Goal: Task Accomplishment & Management: Complete application form

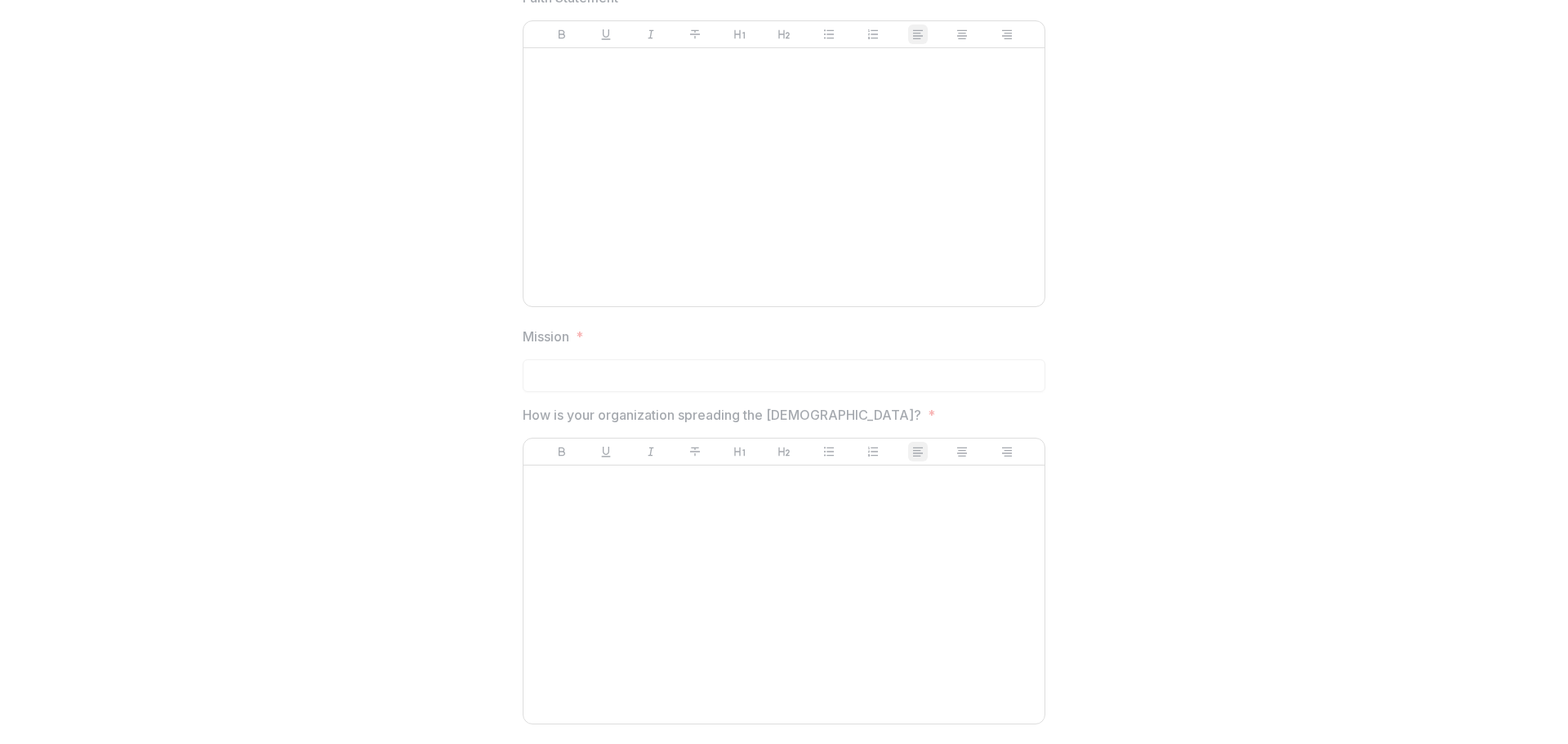
scroll to position [2374, 0]
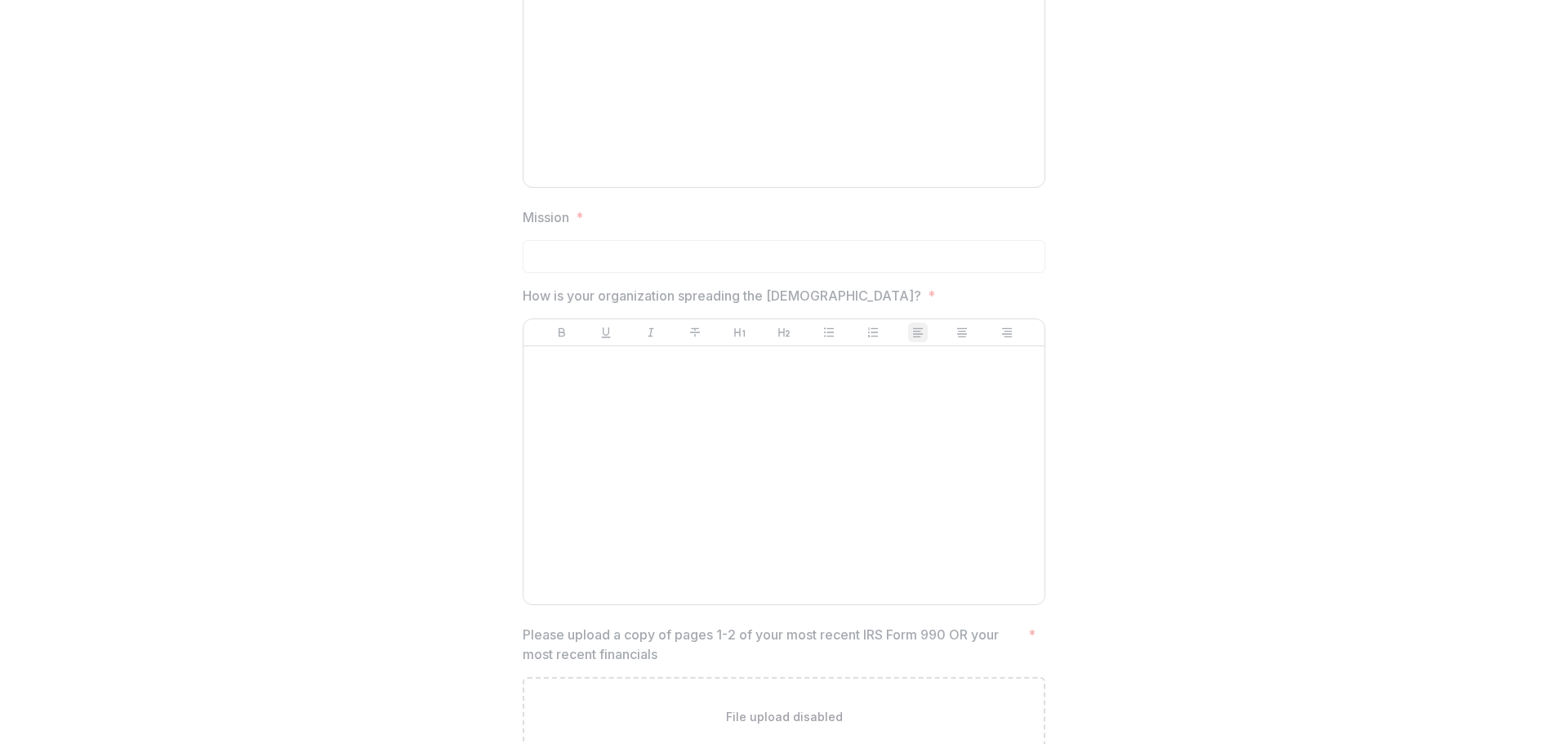
scroll to position [2374, 0]
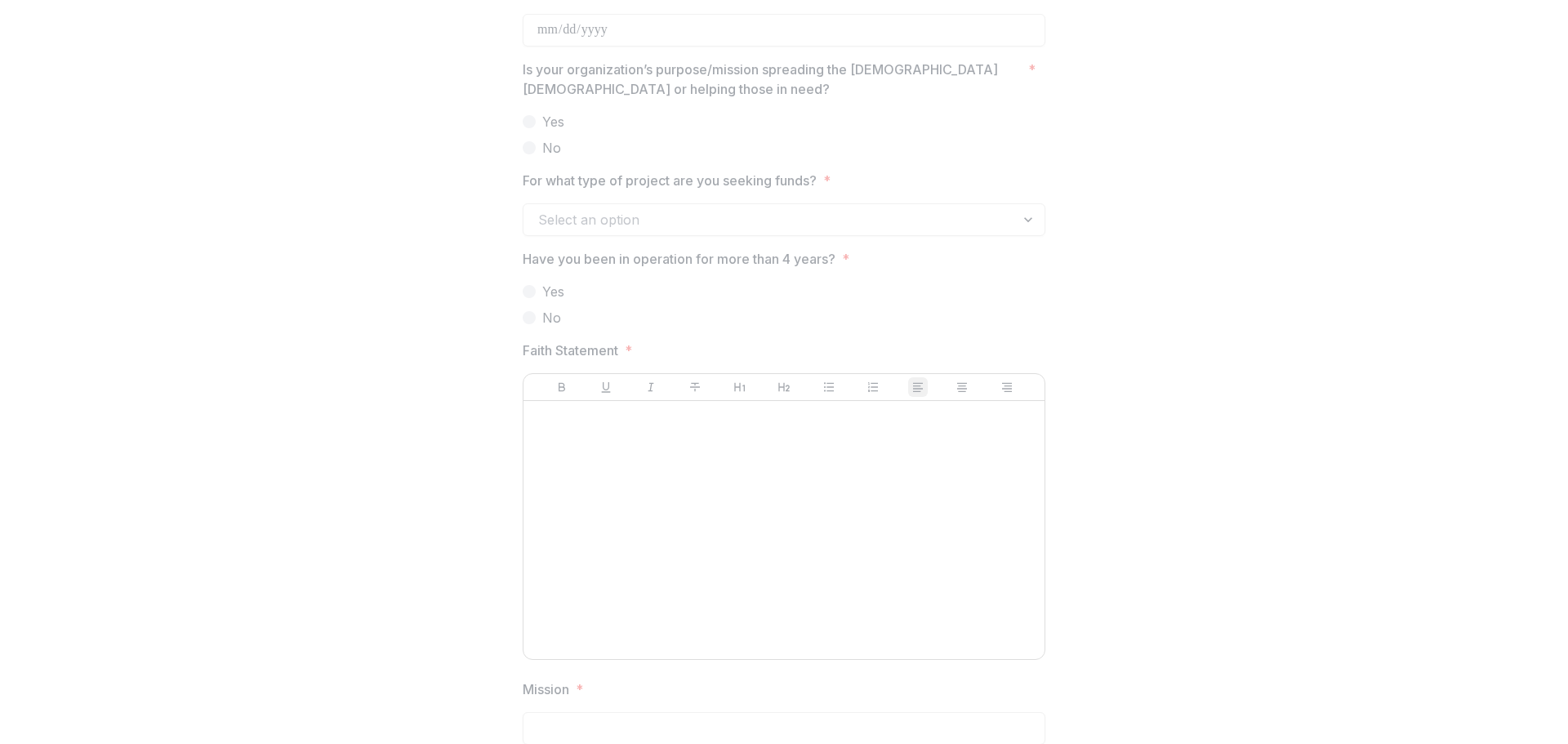
scroll to position [1640, 0]
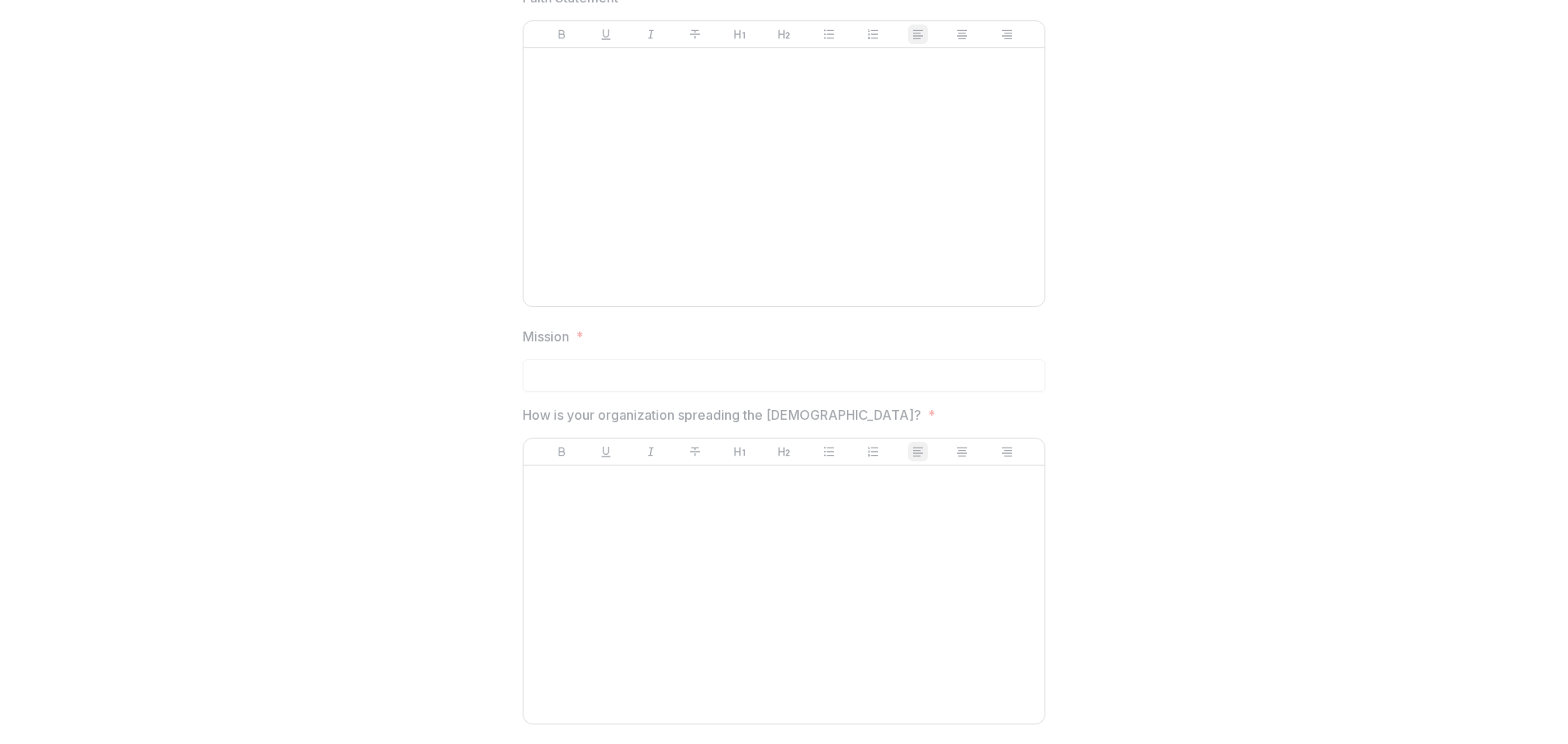
scroll to position [2374, 0]
